Goal: Task Accomplishment & Management: Manage account settings

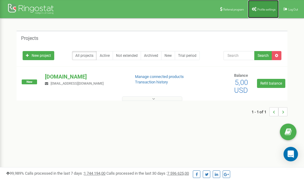
click at [265, 8] on span "Profile settings" at bounding box center [266, 9] width 18 height 3
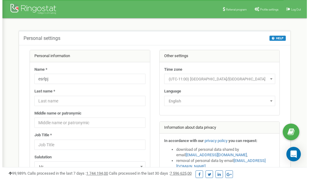
scroll to position [30, 0]
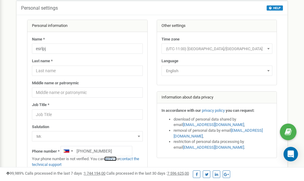
click at [114, 158] on link "verify it" at bounding box center [110, 158] width 12 height 5
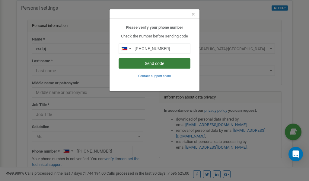
click at [151, 63] on button "Send code" at bounding box center [154, 63] width 72 height 10
